Goal: Task Accomplishment & Management: Complete application form

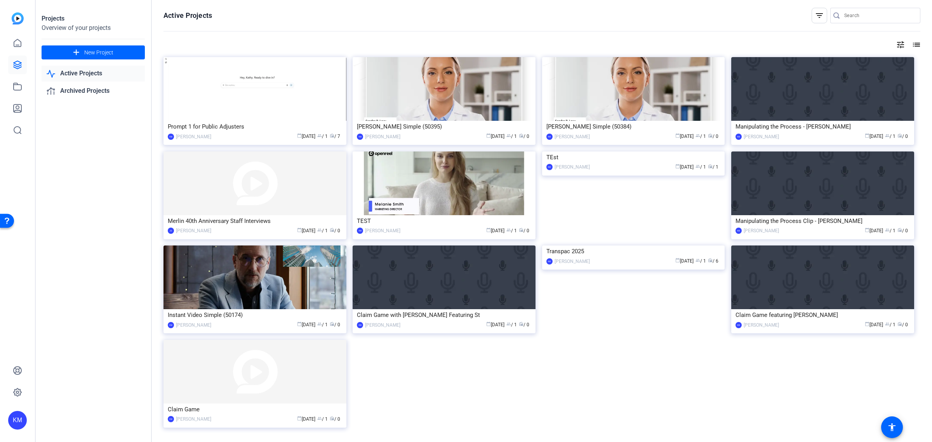
click at [66, 72] on link "Active Projects" at bounding box center [93, 74] width 103 height 16
click at [235, 92] on img at bounding box center [255, 89] width 183 height 64
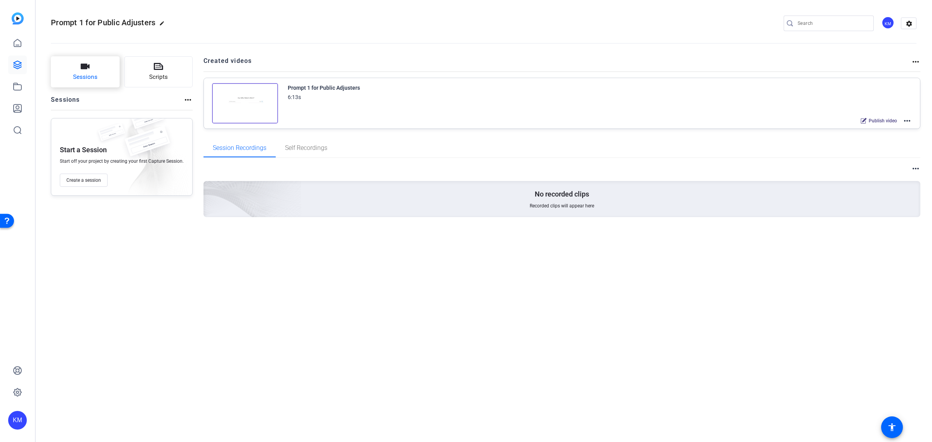
click at [90, 74] on span "Sessions" at bounding box center [85, 77] width 24 height 9
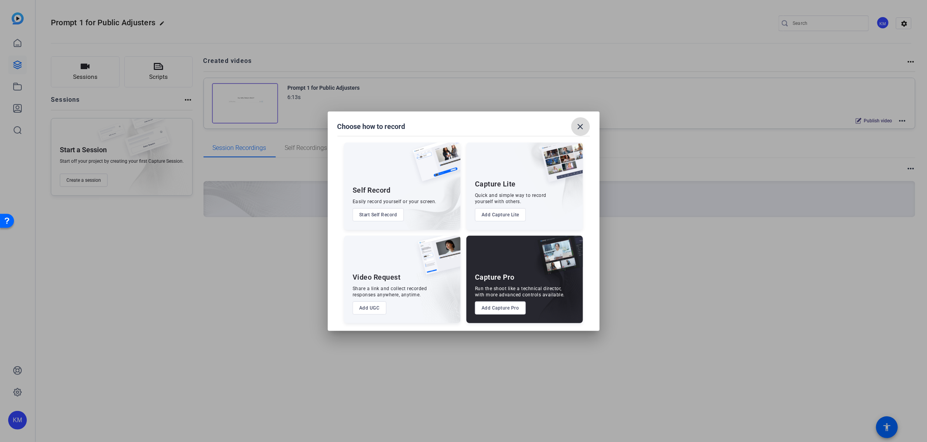
click at [580, 127] on mat-icon "close" at bounding box center [580, 126] width 9 height 9
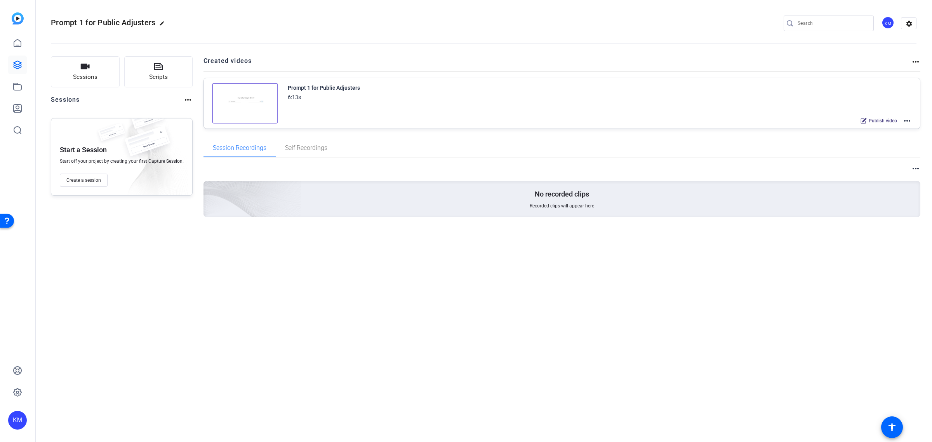
click at [185, 97] on mat-icon "more_horiz" at bounding box center [187, 99] width 9 height 9
click at [185, 97] on div at bounding box center [466, 221] width 932 height 442
click at [89, 178] on span "Create a session" at bounding box center [83, 180] width 35 height 6
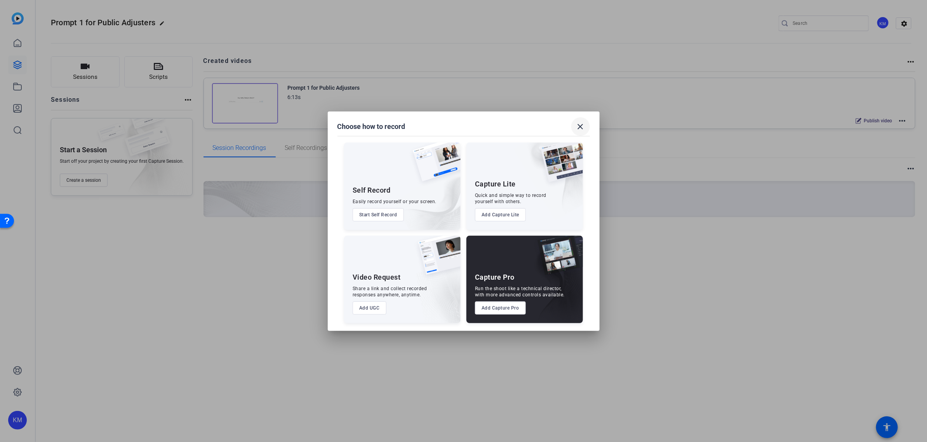
click at [579, 123] on mat-icon "close" at bounding box center [580, 126] width 9 height 9
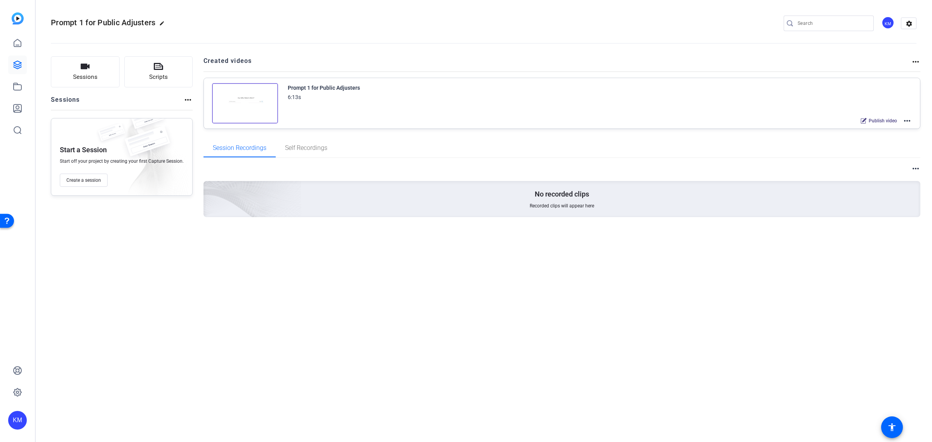
click at [916, 59] on mat-icon "more_horiz" at bounding box center [915, 61] width 9 height 9
click at [916, 59] on div at bounding box center [466, 221] width 932 height 442
click at [906, 26] on mat-icon "settings" at bounding box center [910, 24] width 16 height 12
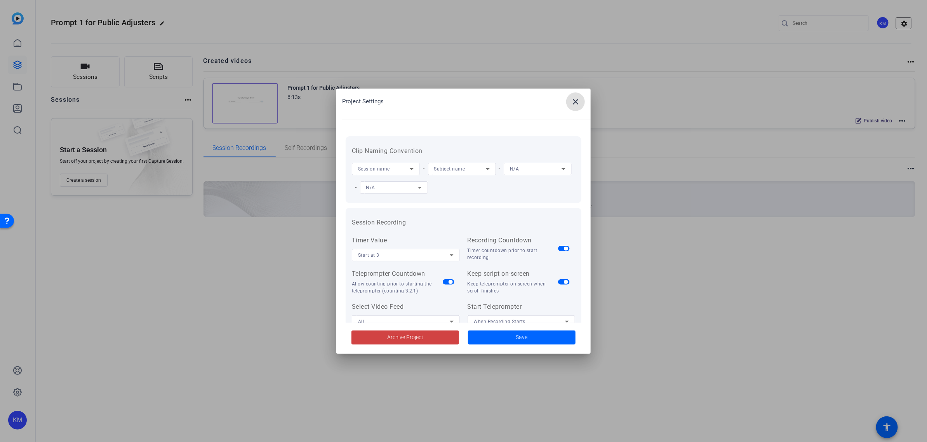
click at [906, 26] on div at bounding box center [463, 221] width 927 height 442
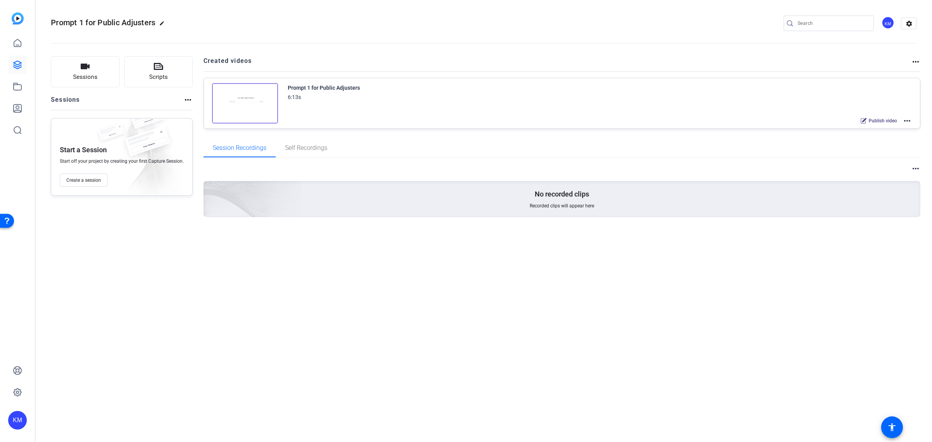
click at [914, 169] on mat-icon "more_horiz" at bounding box center [915, 168] width 9 height 9
click at [916, 168] on div at bounding box center [466, 221] width 932 height 442
click at [907, 122] on mat-icon "more_horiz" at bounding box center [907, 120] width 9 height 9
click at [11, 87] on div at bounding box center [466, 221] width 932 height 442
click at [14, 87] on icon at bounding box center [17, 86] width 9 height 9
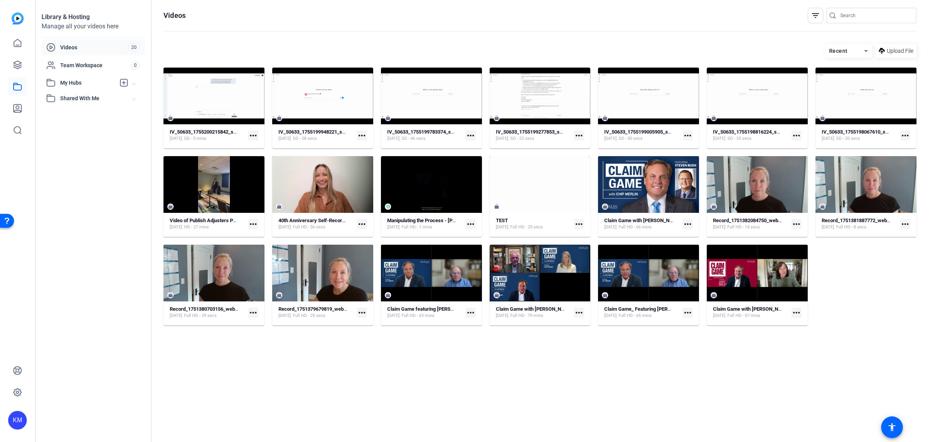
click at [255, 135] on mat-icon "more_horiz" at bounding box center [253, 136] width 10 height 10
click at [243, 96] on div at bounding box center [466, 221] width 932 height 442
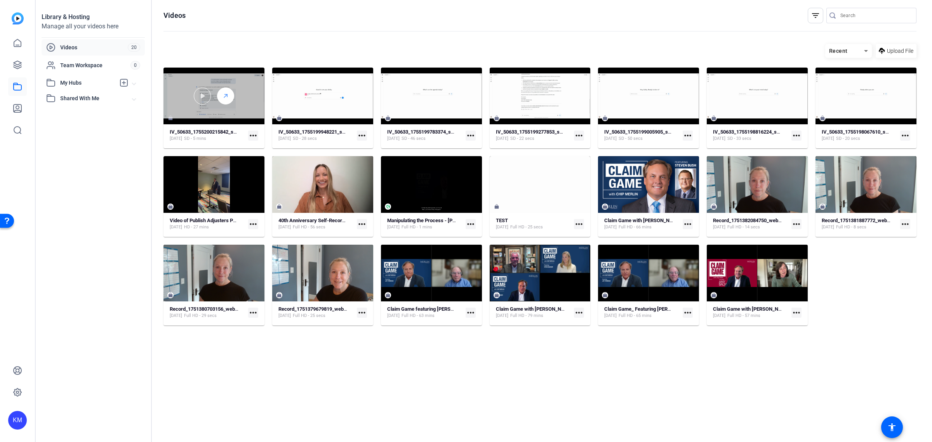
click at [228, 94] on icon at bounding box center [226, 95] width 6 height 9
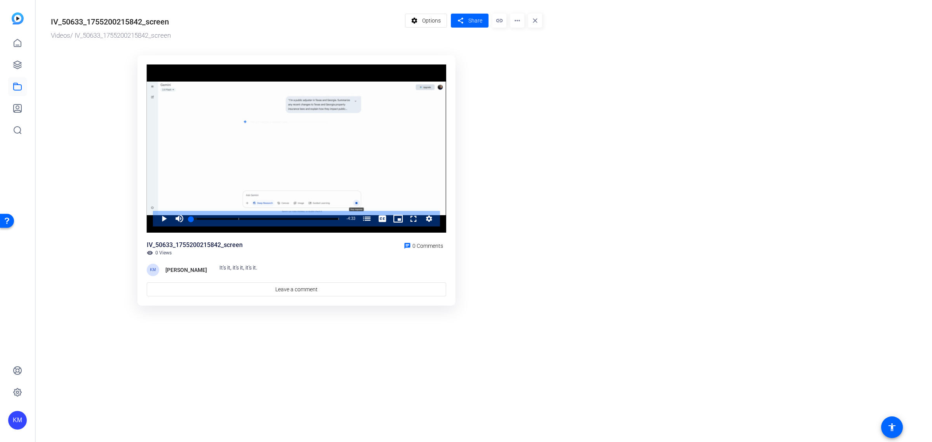
click at [517, 24] on mat-icon "more_horiz" at bounding box center [517, 21] width 14 height 14
click at [433, 23] on div at bounding box center [466, 221] width 932 height 442
click at [432, 23] on span "Options" at bounding box center [431, 20] width 19 height 15
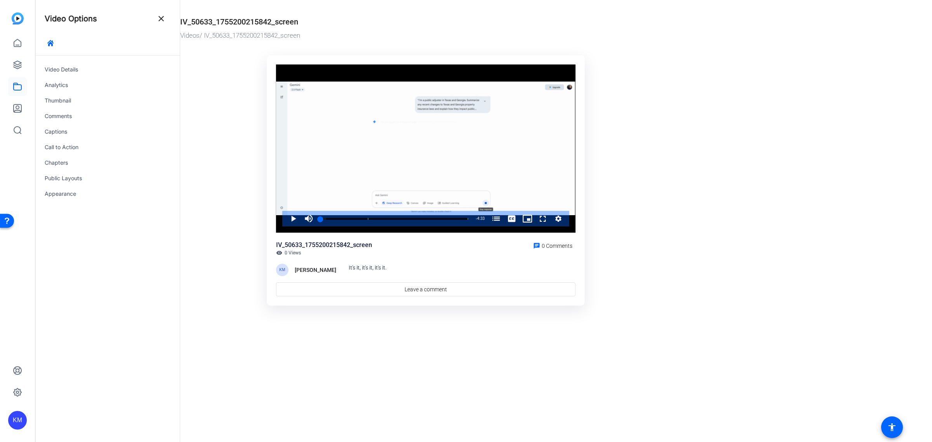
click at [157, 14] on mat-icon "close" at bounding box center [161, 18] width 9 height 9
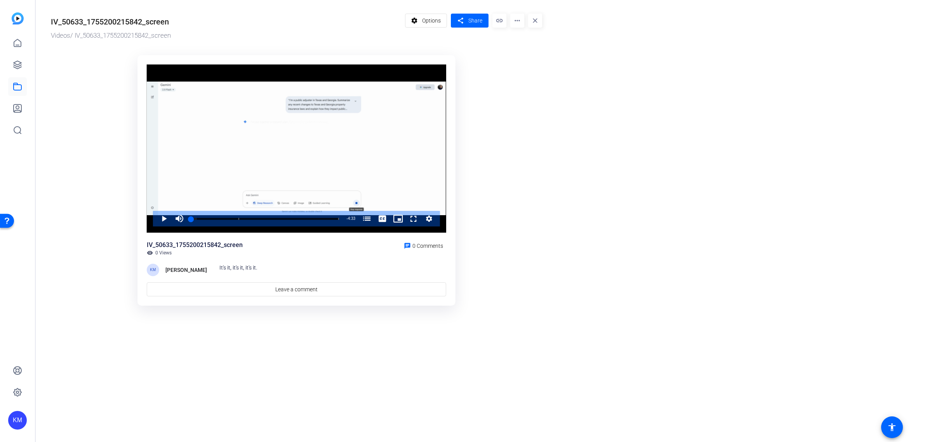
click at [169, 20] on div "IV_50633_1755200215842_screen" at bounding box center [110, 22] width 118 height 12
click at [535, 20] on mat-icon "close" at bounding box center [535, 21] width 14 height 14
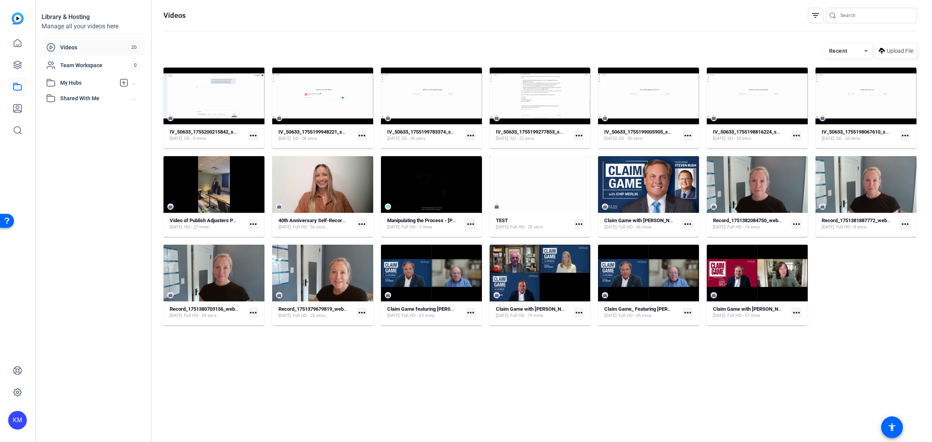
click at [255, 134] on mat-icon "more_horiz" at bounding box center [253, 136] width 10 height 10
click at [184, 99] on div at bounding box center [466, 221] width 932 height 442
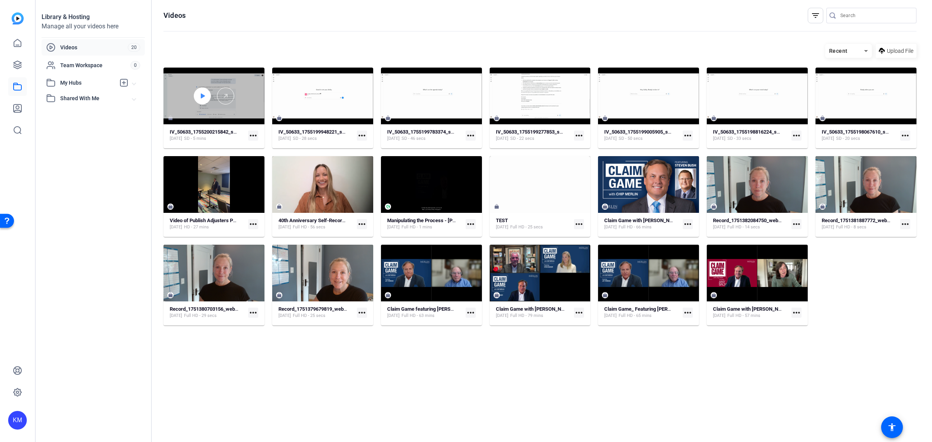
click at [200, 94] on icon at bounding box center [202, 95] width 6 height 9
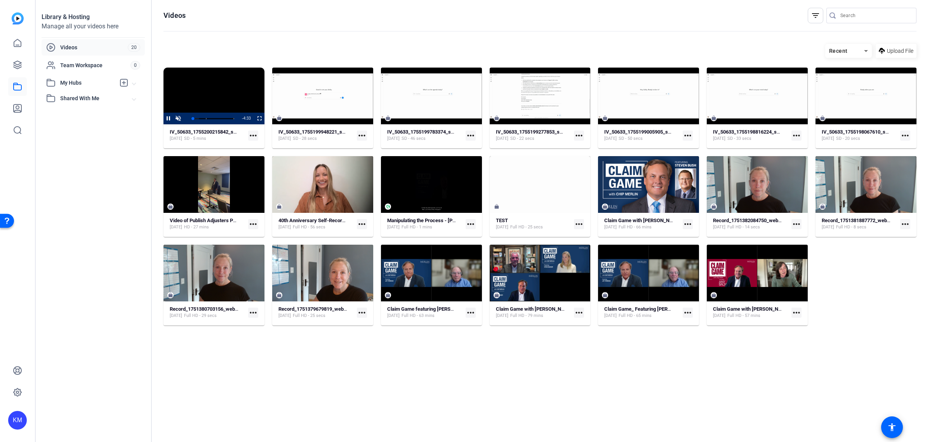
click at [198, 96] on video "Video Player" at bounding box center [214, 96] width 101 height 57
click at [198, 92] on video "Video Player" at bounding box center [214, 96] width 101 height 57
click at [254, 134] on mat-icon "more_horiz" at bounding box center [253, 136] width 10 height 10
click at [209, 85] on div at bounding box center [466, 221] width 932 height 442
click at [164, 119] on span "Video Player" at bounding box center [164, 119] width 0 height 12
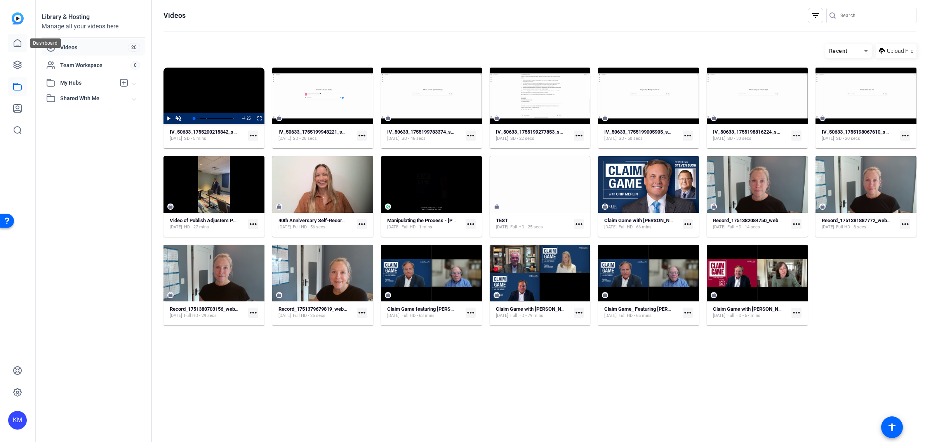
click at [19, 40] on icon at bounding box center [17, 42] width 9 height 9
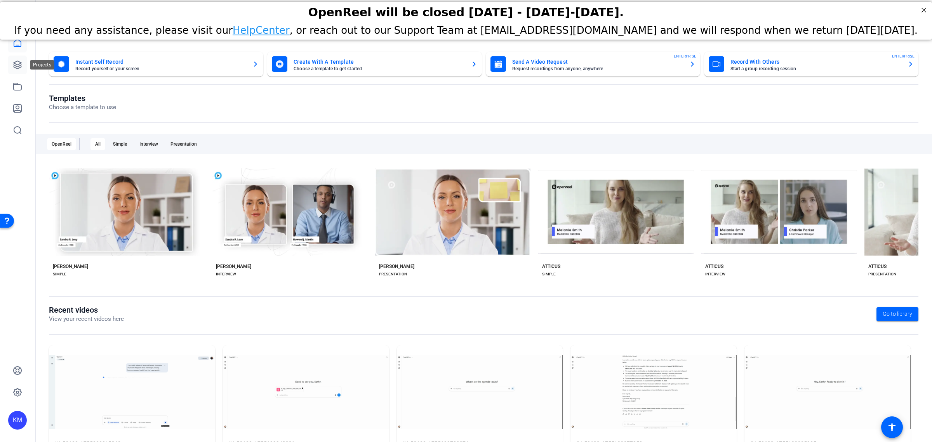
click at [18, 66] on icon at bounding box center [17, 64] width 9 height 9
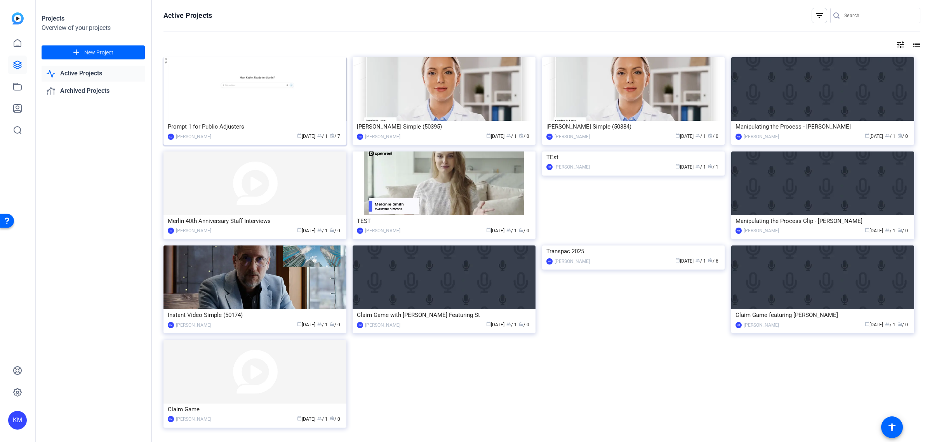
click at [323, 122] on div "Prompt 1 for Public Adjusters" at bounding box center [255, 127] width 174 height 12
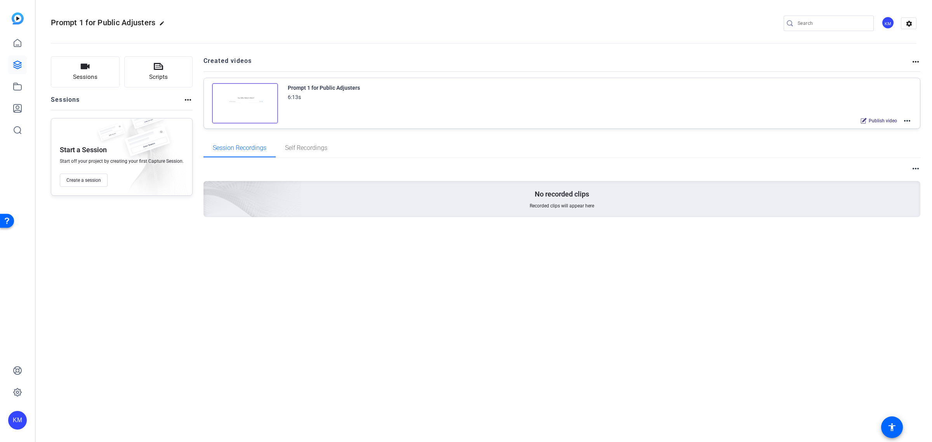
click at [905, 120] on mat-icon "more_horiz" at bounding box center [907, 120] width 9 height 9
click at [875, 127] on span "Edit in Creator" at bounding box center [879, 129] width 54 height 9
click at [908, 120] on mat-icon "more_horiz" at bounding box center [907, 120] width 9 height 9
click at [874, 127] on span "Edit in Creator" at bounding box center [879, 129] width 54 height 9
click at [7, 219] on div "Open Resource Center" at bounding box center [7, 221] width 6 height 6
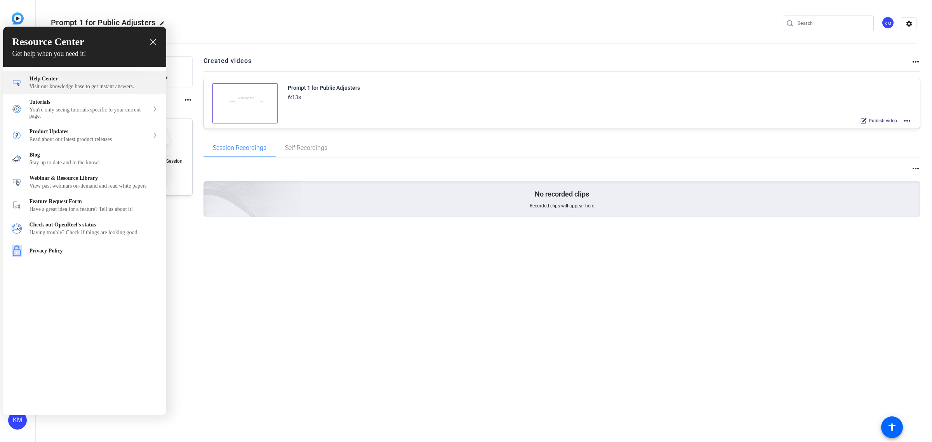
click at [78, 87] on div "Visit our knowledge base to get instant answers." at bounding box center [94, 87] width 128 height 6
click at [154, 43] on icon "close resource center" at bounding box center [153, 42] width 6 height 6
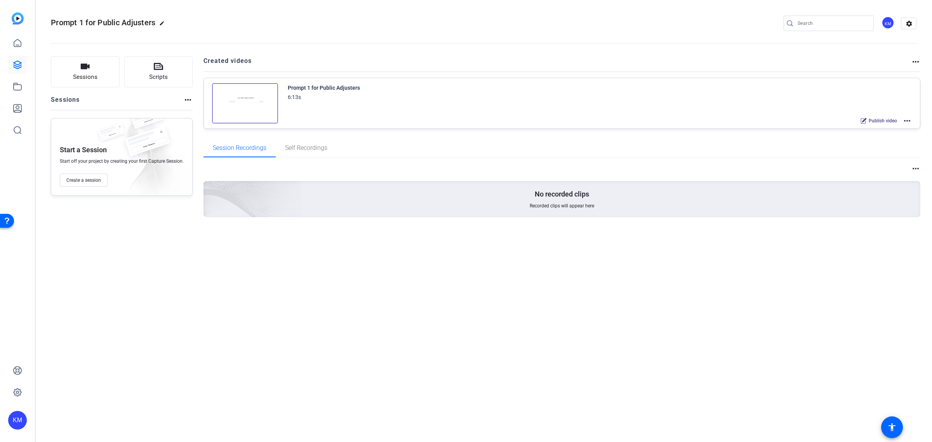
click at [906, 122] on mat-icon "more_horiz" at bounding box center [907, 120] width 9 height 9
click at [871, 127] on span "Edit in Creator" at bounding box center [879, 129] width 54 height 9
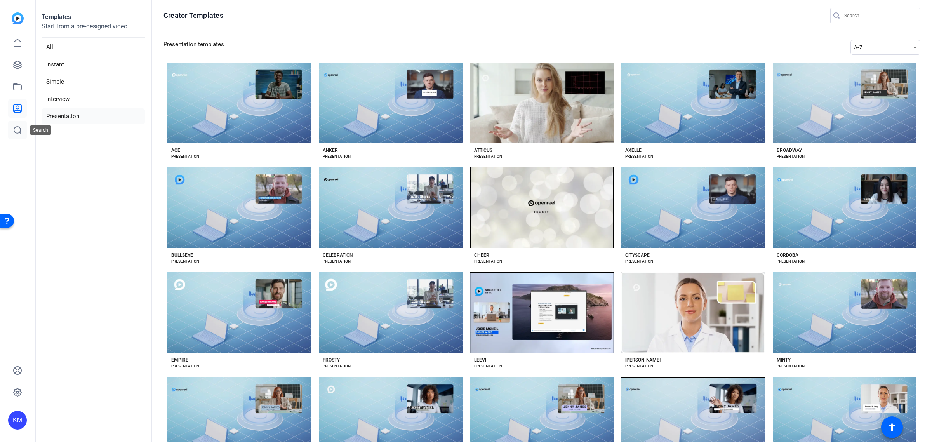
click at [20, 131] on icon at bounding box center [17, 130] width 7 height 7
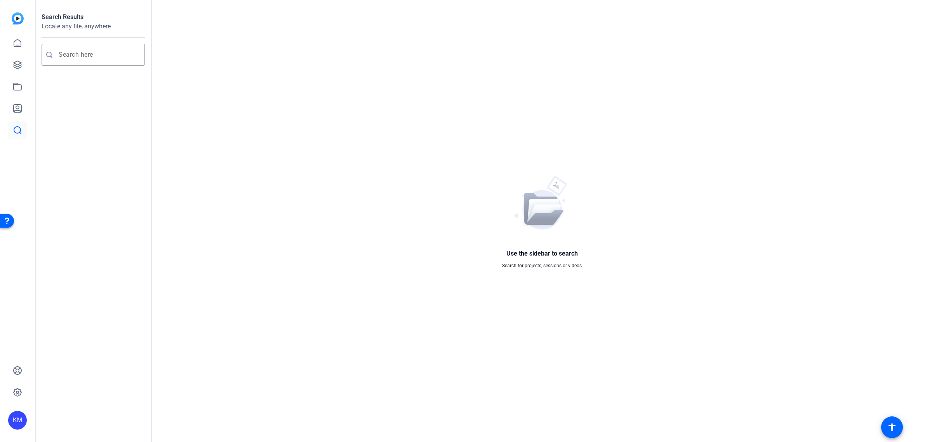
click at [20, 17] on img at bounding box center [18, 18] width 12 height 12
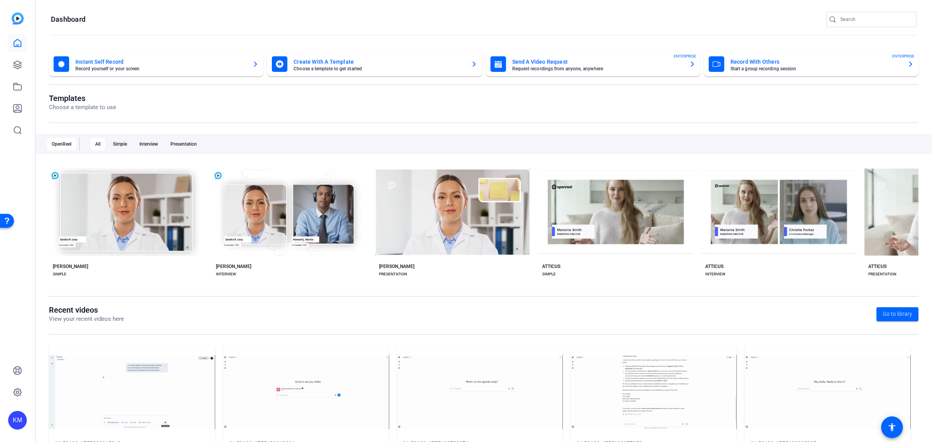
click at [8, 218] on div "Open Resource Center" at bounding box center [7, 221] width 6 height 6
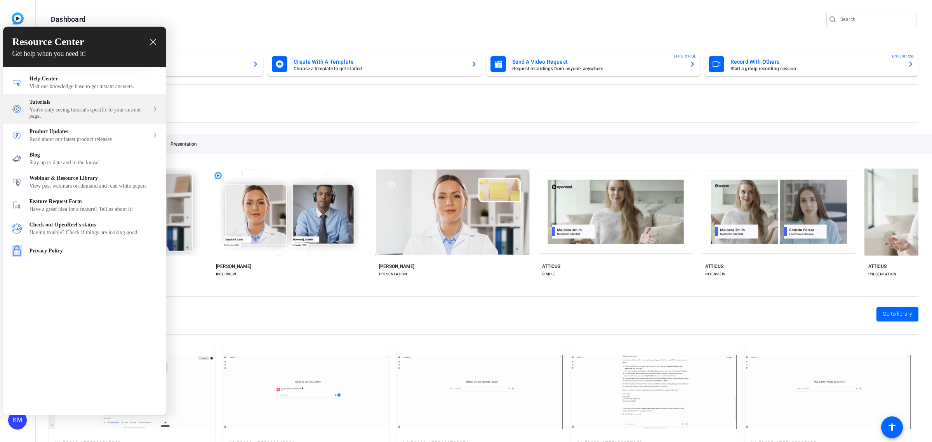
click at [69, 112] on div "You're only seeing tutorials specific to your current page." at bounding box center [90, 113] width 120 height 12
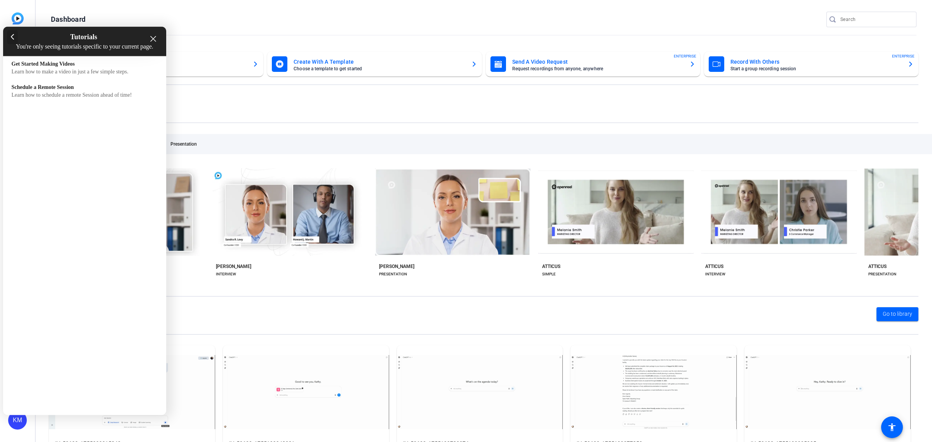
click at [10, 34] on div at bounding box center [12, 37] width 11 height 14
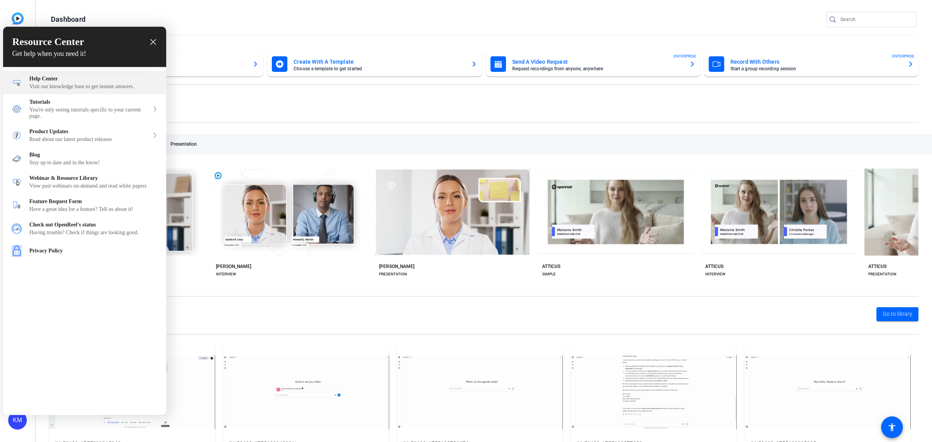
click at [49, 82] on div "Help Center" at bounding box center [94, 79] width 128 height 6
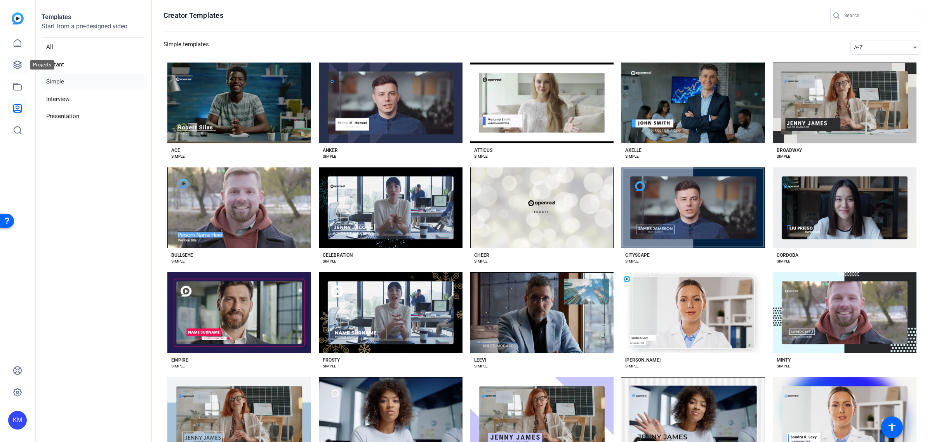
click at [17, 61] on icon at bounding box center [17, 64] width 9 height 9
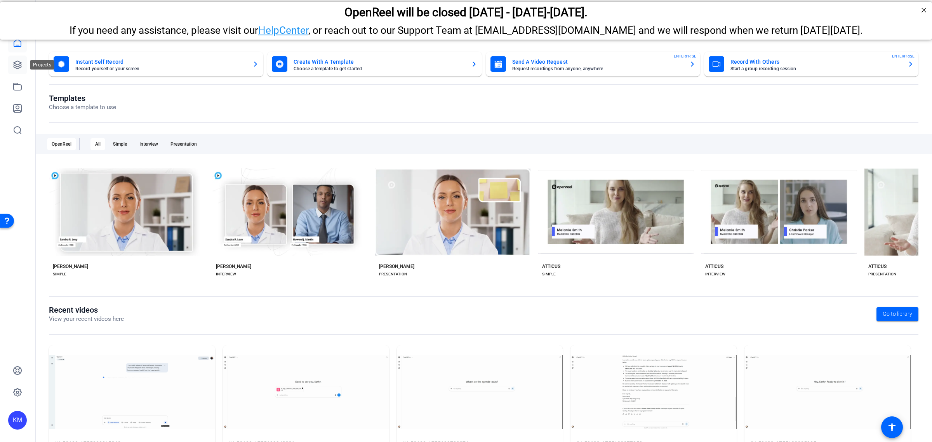
click at [16, 60] on icon at bounding box center [17, 64] width 9 height 9
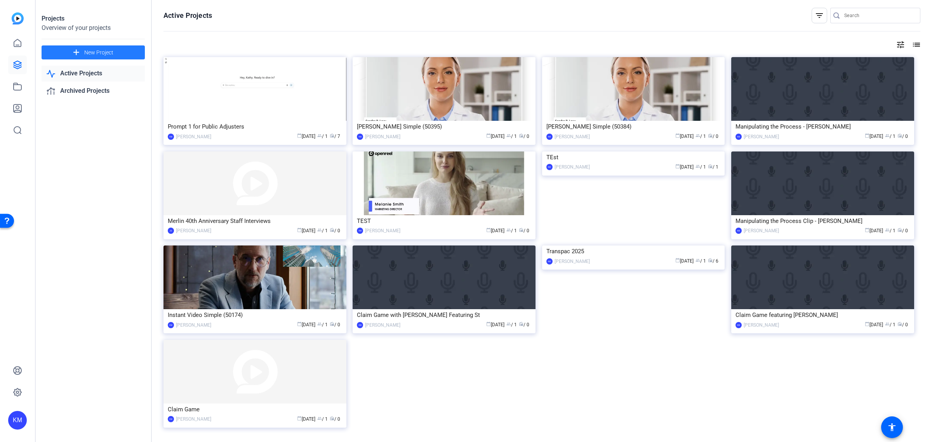
click at [98, 49] on span "New Project" at bounding box center [98, 53] width 29 height 8
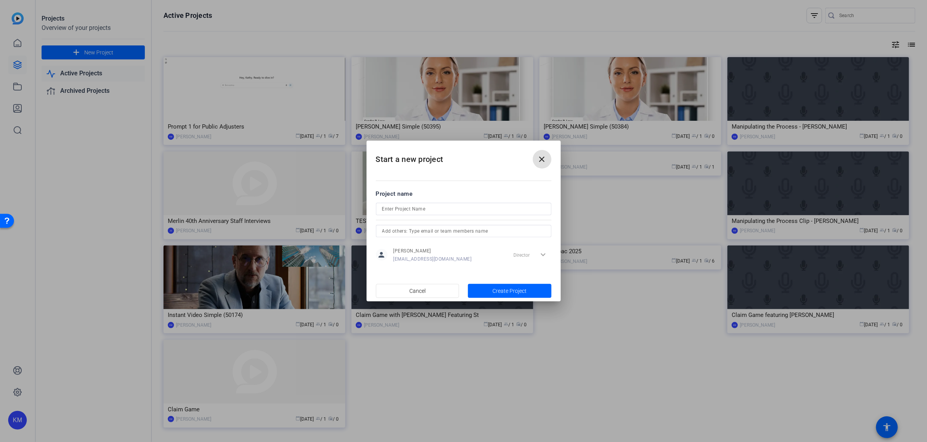
click at [447, 209] on input at bounding box center [463, 208] width 163 height 9
type input "speed up"
click at [519, 289] on span "Create Project" at bounding box center [510, 291] width 34 height 8
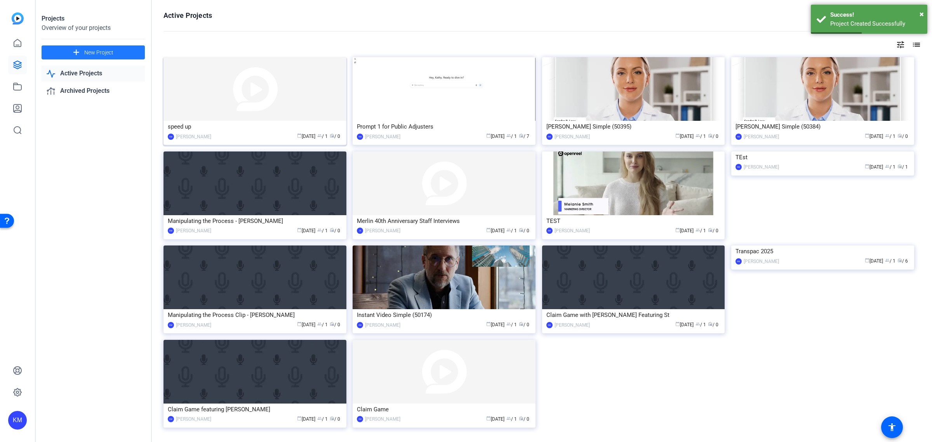
click at [279, 108] on img at bounding box center [255, 89] width 183 height 64
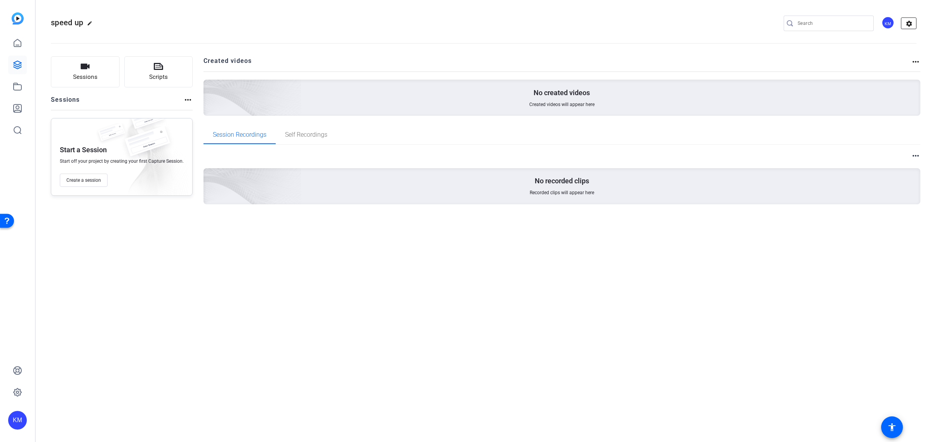
click at [909, 24] on mat-icon "settings" at bounding box center [910, 24] width 16 height 12
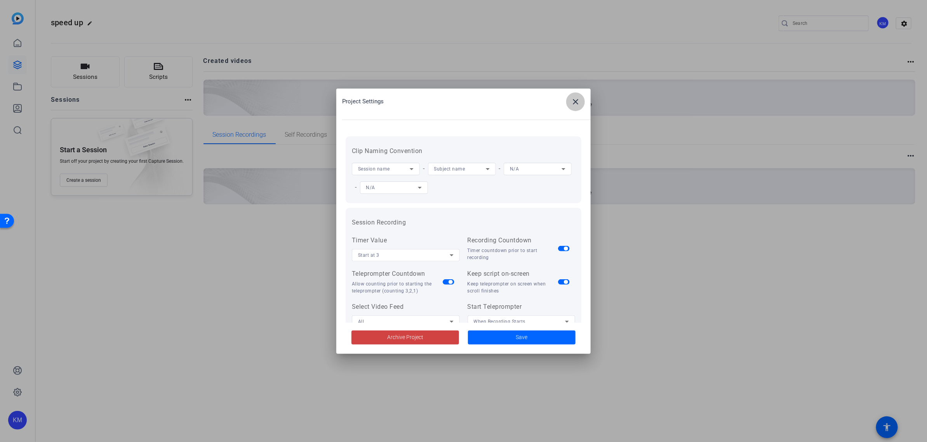
click at [580, 99] on mat-icon "close" at bounding box center [575, 101] width 9 height 9
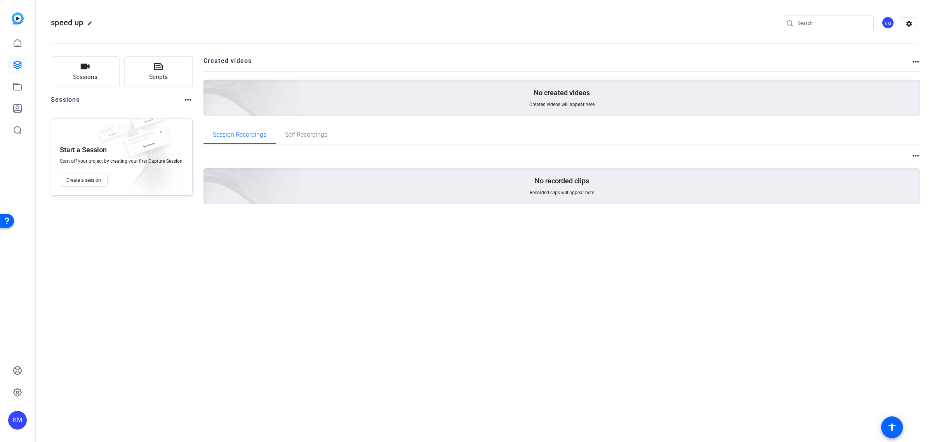
click at [915, 61] on mat-icon "more_horiz" at bounding box center [915, 61] width 9 height 9
click at [915, 61] on div at bounding box center [466, 221] width 932 height 442
click at [17, 84] on icon at bounding box center [17, 86] width 9 height 9
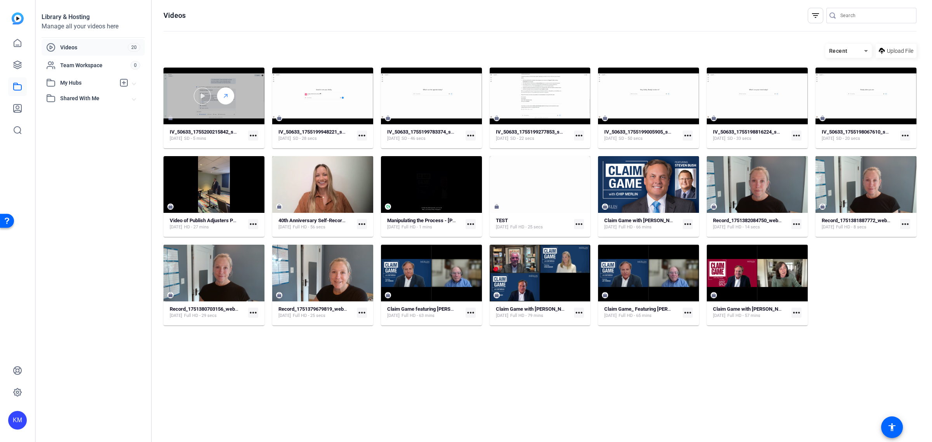
click at [224, 94] on icon at bounding box center [226, 95] width 6 height 9
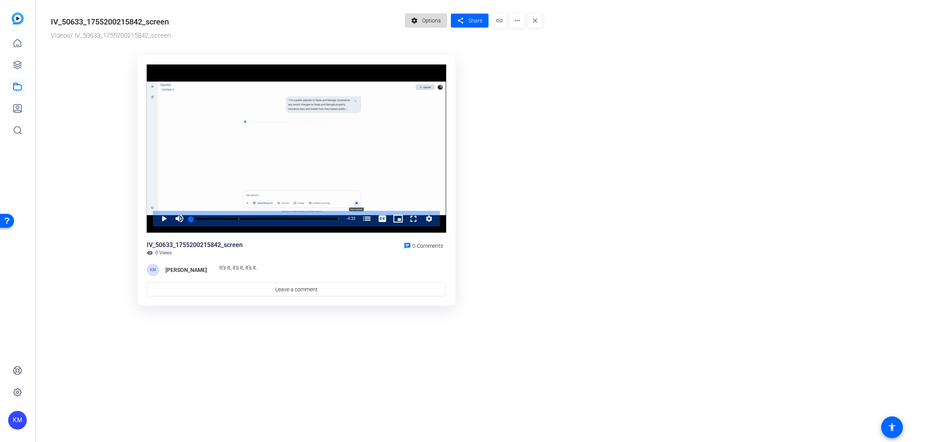
click at [434, 20] on span "Options" at bounding box center [431, 20] width 19 height 15
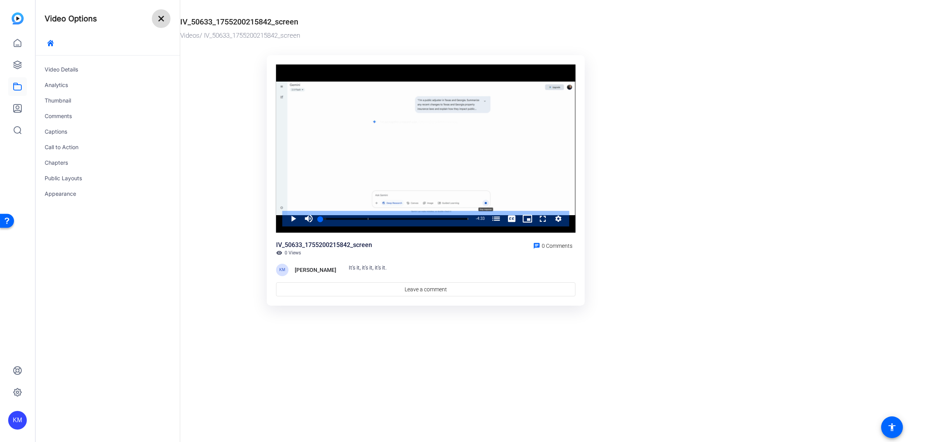
click at [162, 17] on mat-icon "close" at bounding box center [161, 18] width 9 height 9
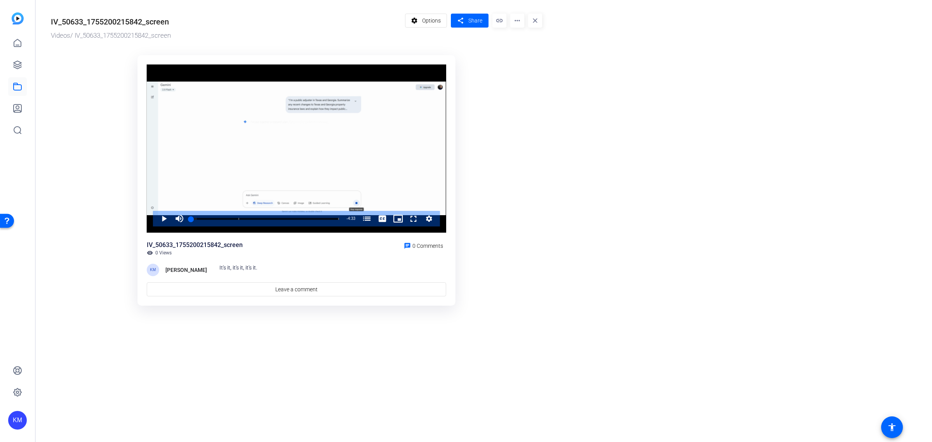
click at [515, 22] on mat-icon "more_horiz" at bounding box center [517, 21] width 14 height 14
click at [534, 21] on div at bounding box center [466, 221] width 932 height 442
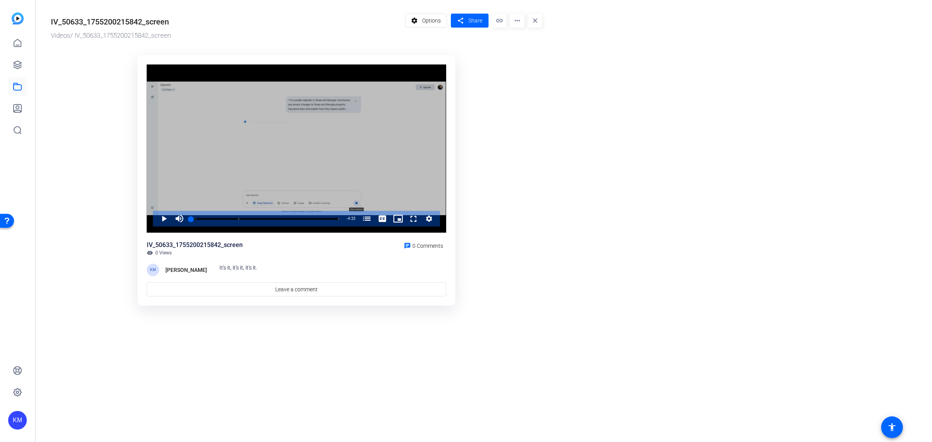
click at [348, 112] on div "Video Player" at bounding box center [296, 148] width 299 height 169
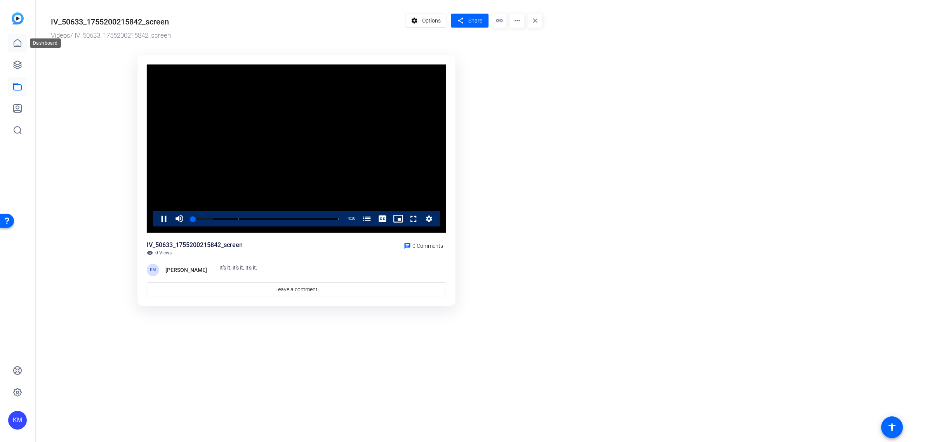
click at [18, 44] on icon at bounding box center [17, 42] width 9 height 9
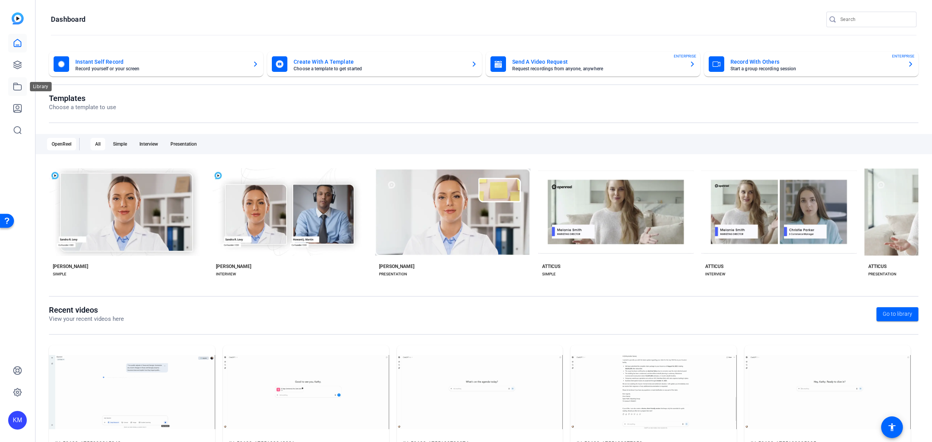
click at [17, 89] on icon at bounding box center [17, 86] width 9 height 9
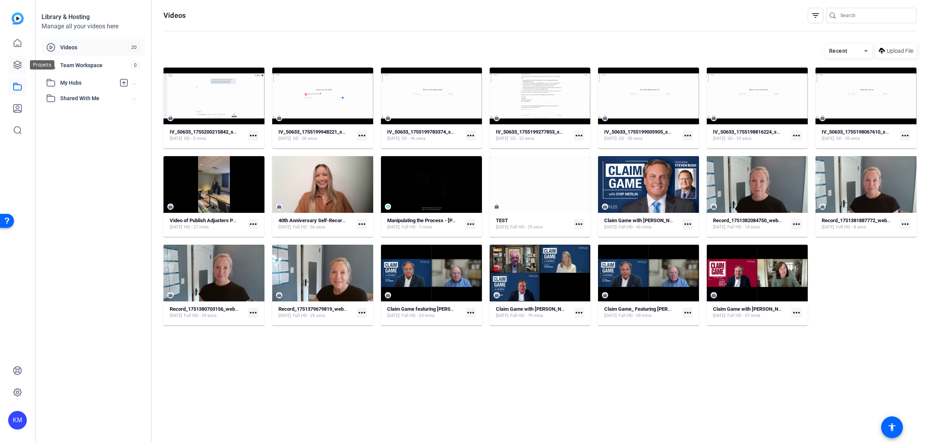
click at [15, 64] on icon at bounding box center [17, 64] width 9 height 9
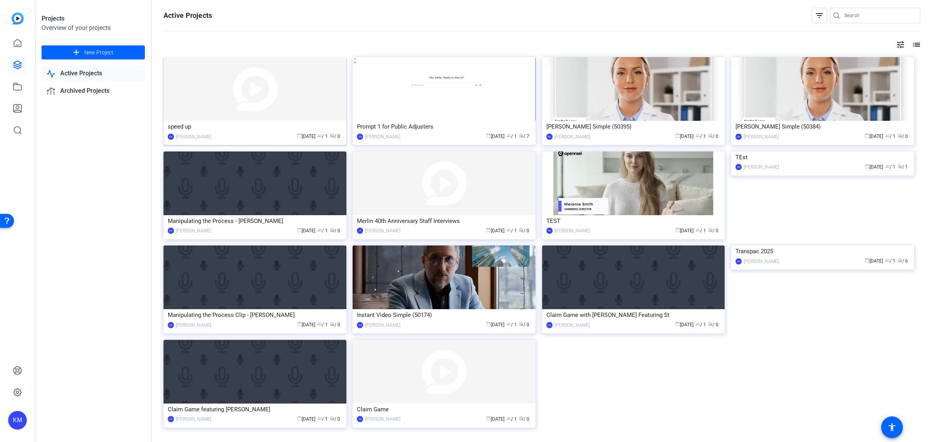
click at [245, 96] on img at bounding box center [255, 89] width 183 height 64
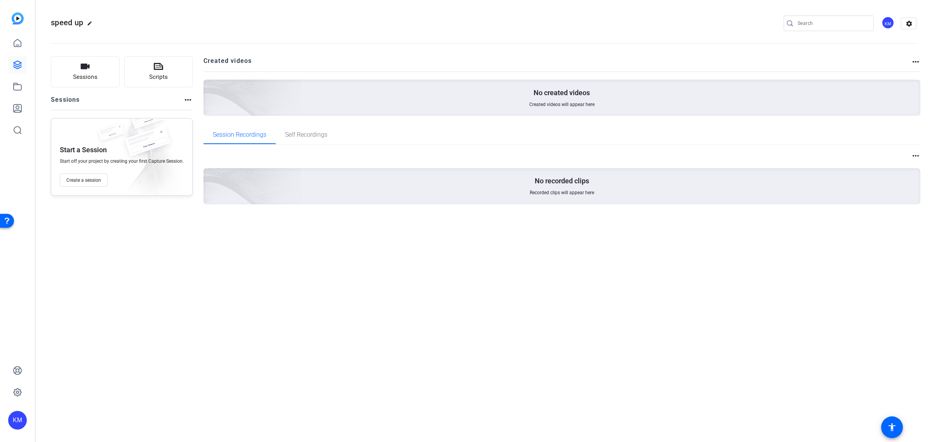
click at [183, 99] on mat-icon "more_horiz" at bounding box center [187, 99] width 9 height 9
click at [183, 99] on div at bounding box center [466, 221] width 932 height 442
click at [79, 74] on span "Sessions" at bounding box center [85, 77] width 24 height 9
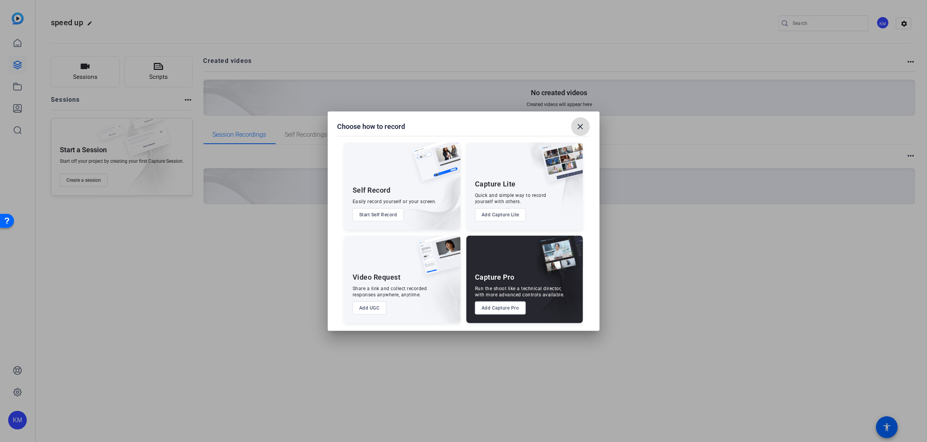
click at [581, 126] on mat-icon "close" at bounding box center [580, 126] width 9 height 9
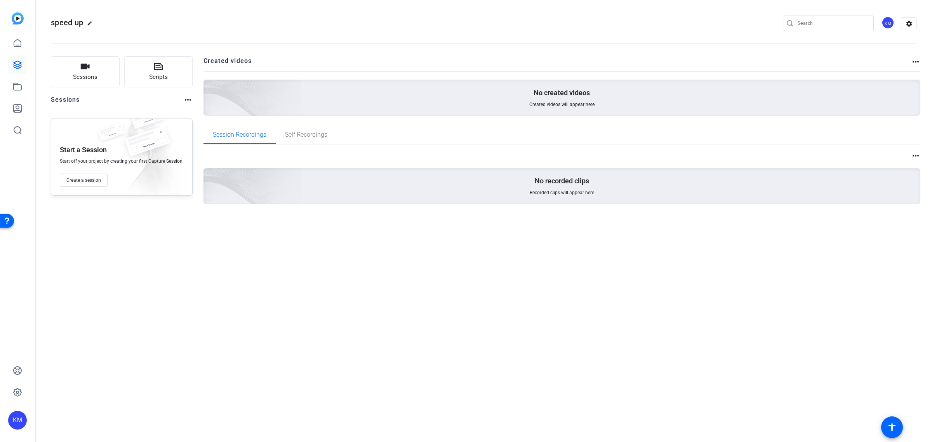
click at [92, 155] on div "Start a Session Start off your project by creating your first Capture Session. …" at bounding box center [122, 157] width 142 height 78
click at [384, 89] on div "No created videos Created videos will appear here" at bounding box center [562, 98] width 717 height 36
click at [309, 135] on span "Self Recordings" at bounding box center [306, 135] width 42 height 6
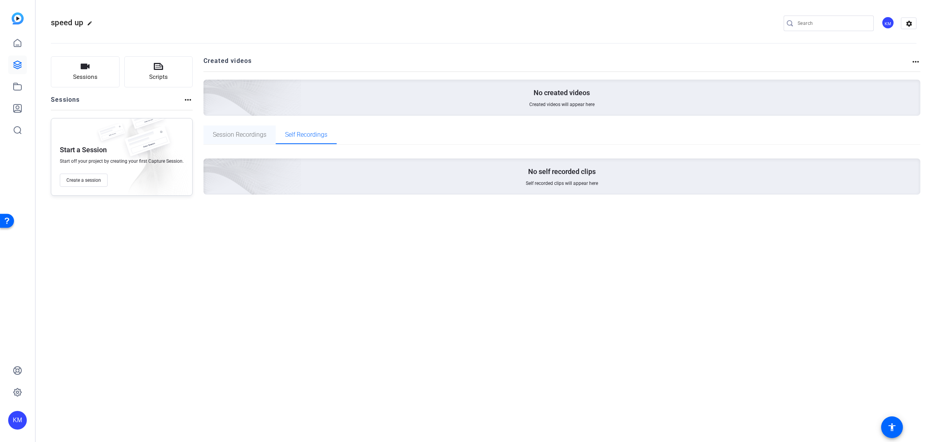
click at [243, 137] on span "Session Recordings" at bounding box center [240, 135] width 54 height 6
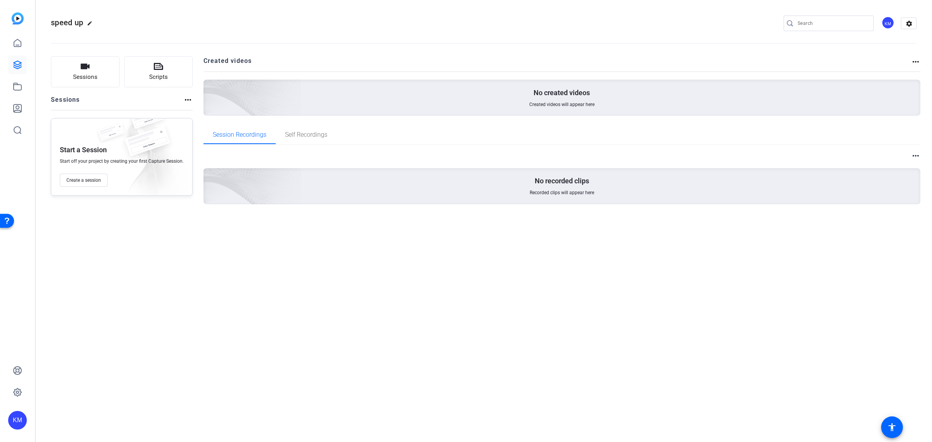
click at [915, 64] on mat-icon "more_horiz" at bounding box center [915, 61] width 9 height 9
click at [916, 61] on div at bounding box center [466, 221] width 932 height 442
click at [913, 152] on mat-icon "more_horiz" at bounding box center [915, 155] width 9 height 9
click at [913, 152] on div at bounding box center [466, 221] width 932 height 442
click at [908, 22] on mat-icon "settings" at bounding box center [910, 24] width 16 height 12
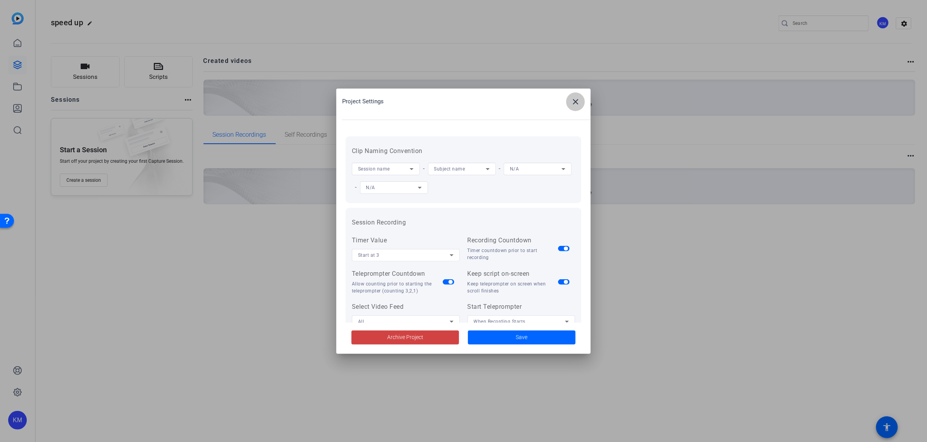
click at [580, 100] on mat-icon "close" at bounding box center [575, 101] width 9 height 9
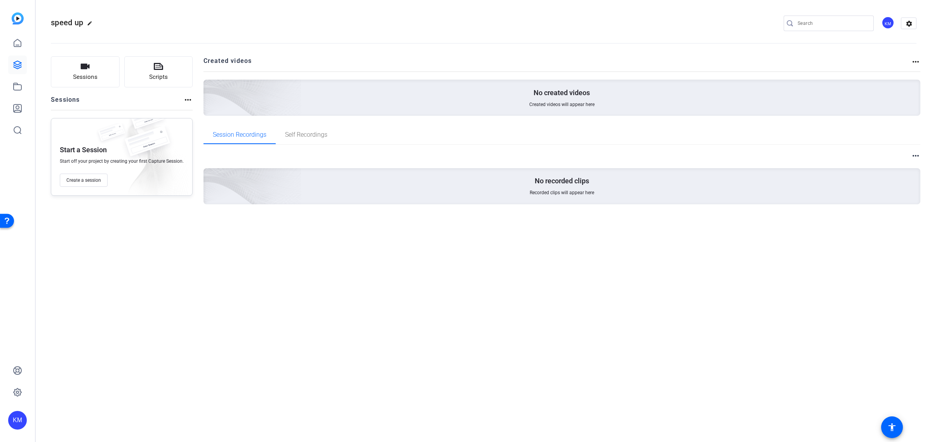
click at [16, 17] on img at bounding box center [18, 18] width 12 height 12
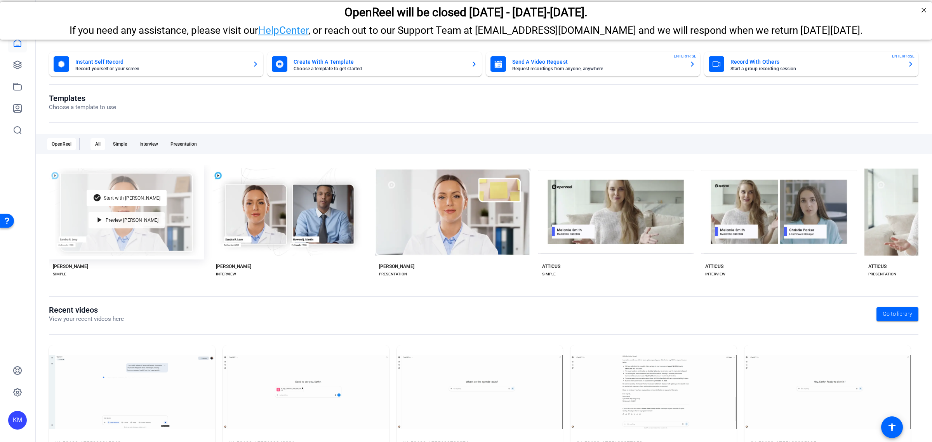
click at [120, 218] on span "Preview Matti" at bounding box center [132, 220] width 53 height 5
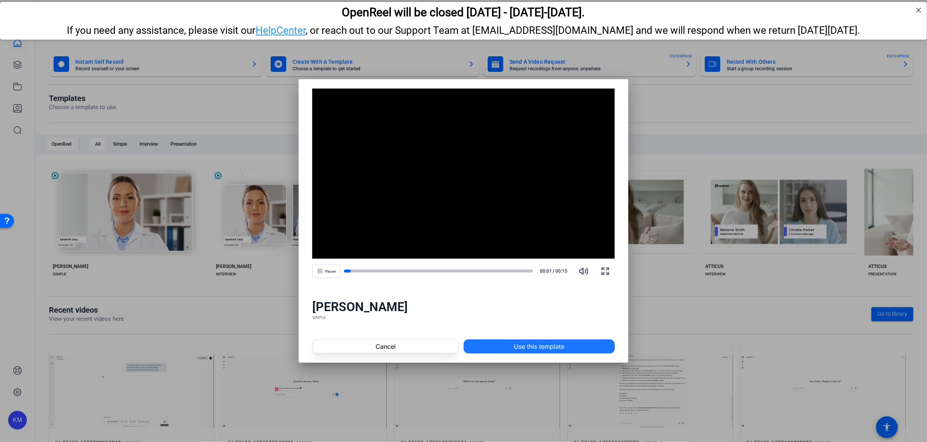
click at [510, 346] on span at bounding box center [539, 346] width 150 height 19
